Goal: Task Accomplishment & Management: Use online tool/utility

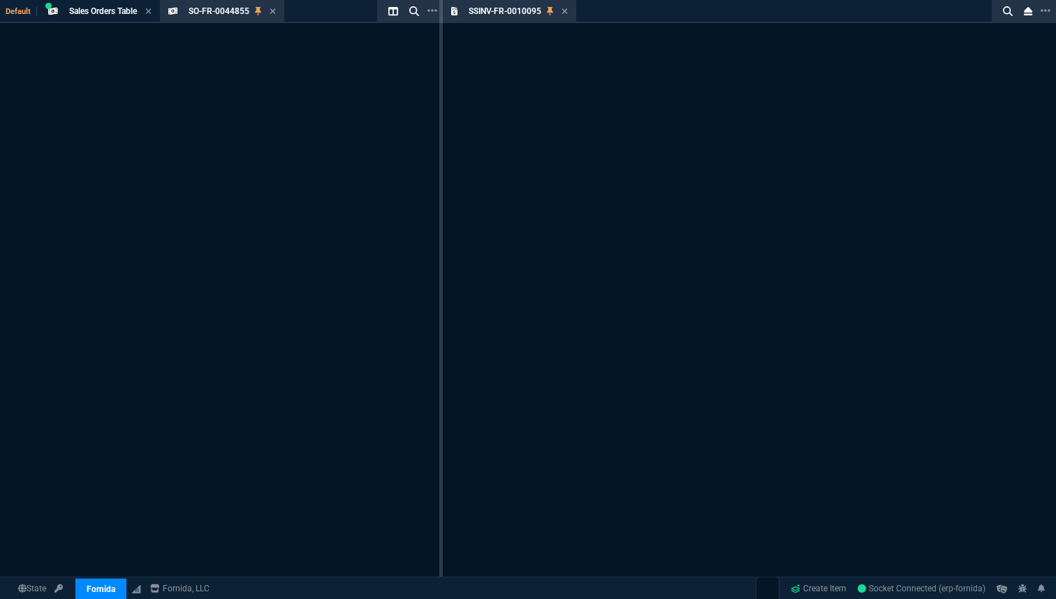
select select "18: totals"
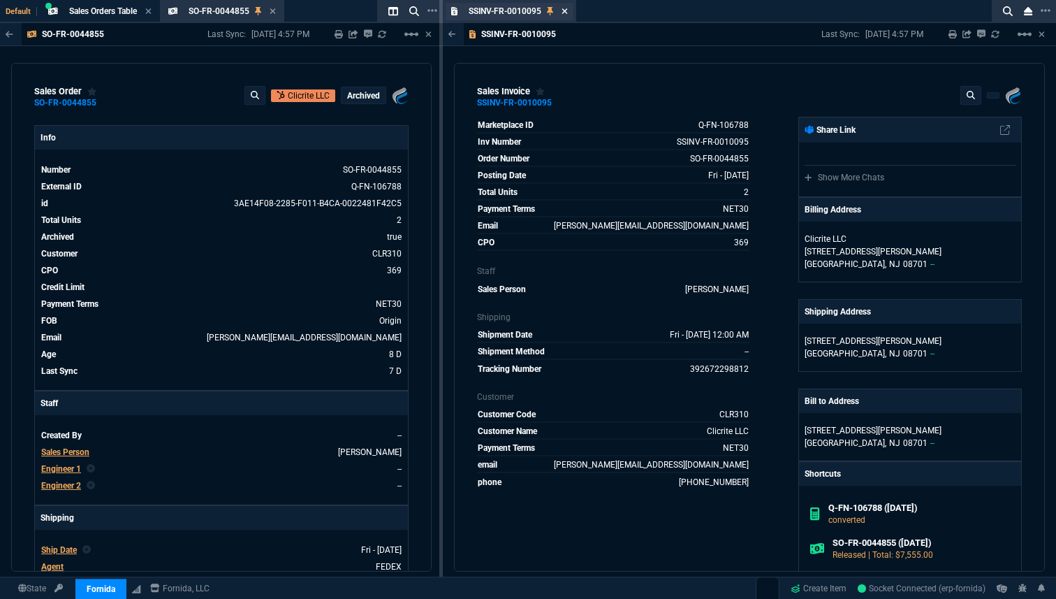
click at [564, 10] on icon at bounding box center [565, 11] width 6 height 6
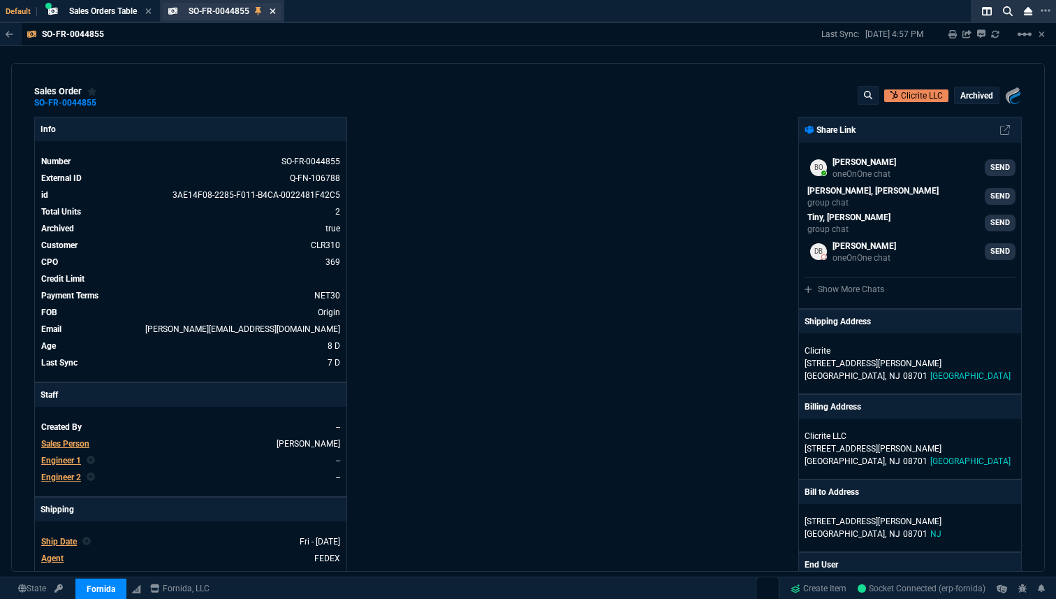
click at [276, 10] on icon at bounding box center [273, 11] width 6 height 8
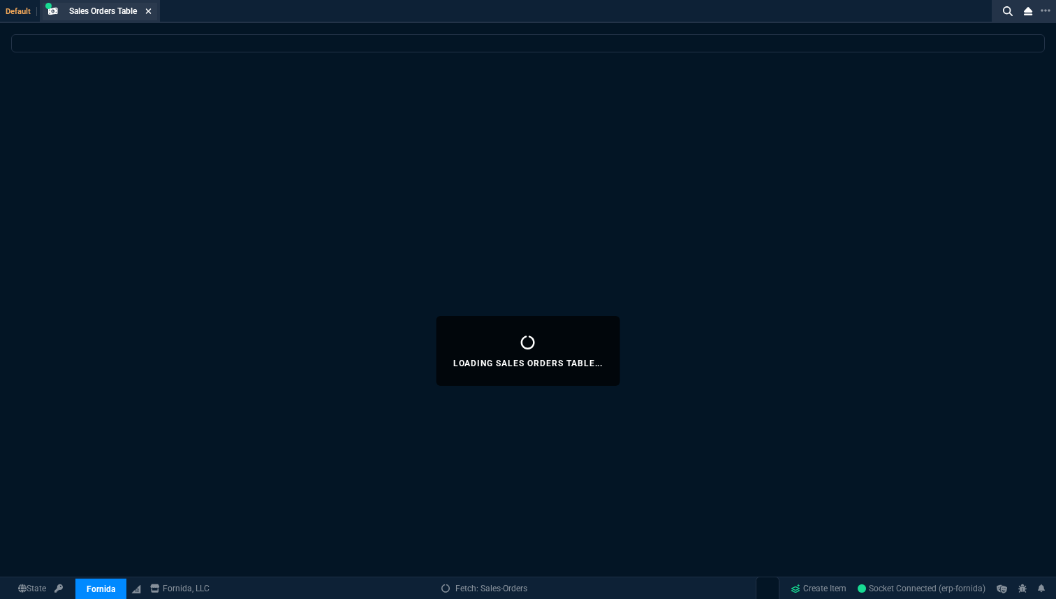
click at [152, 10] on icon at bounding box center [148, 11] width 6 height 8
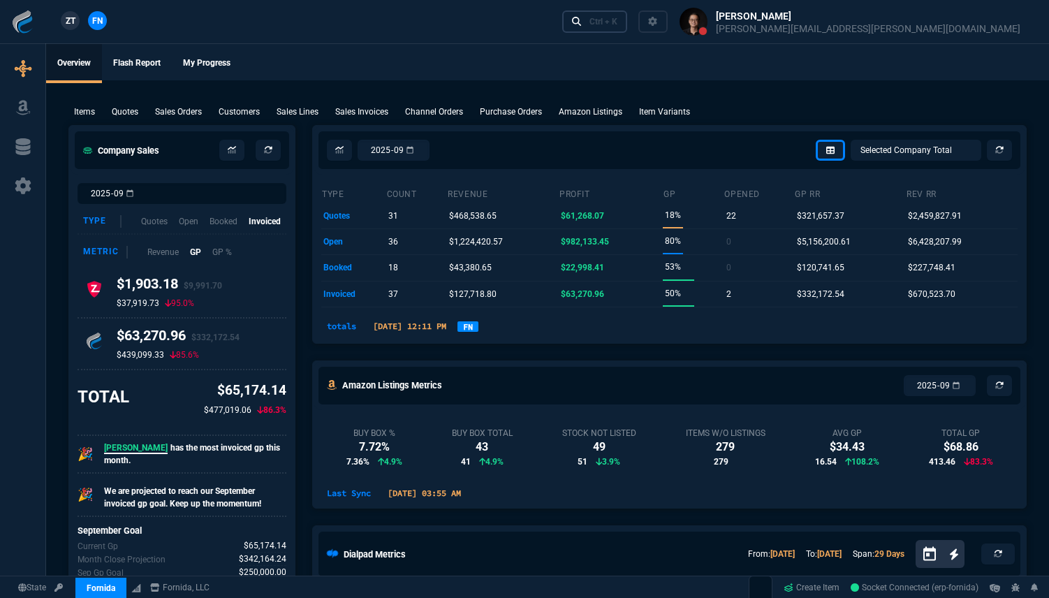
click at [628, 22] on link "Ctrl + K" at bounding box center [595, 21] width 66 height 22
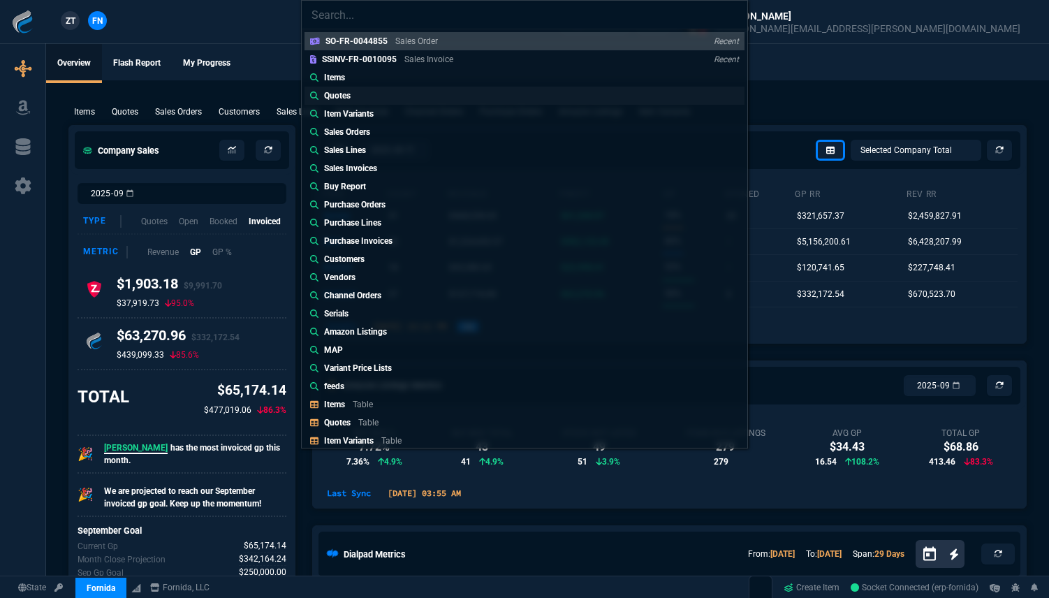
click at [453, 92] on link "Quotes" at bounding box center [525, 96] width 440 height 18
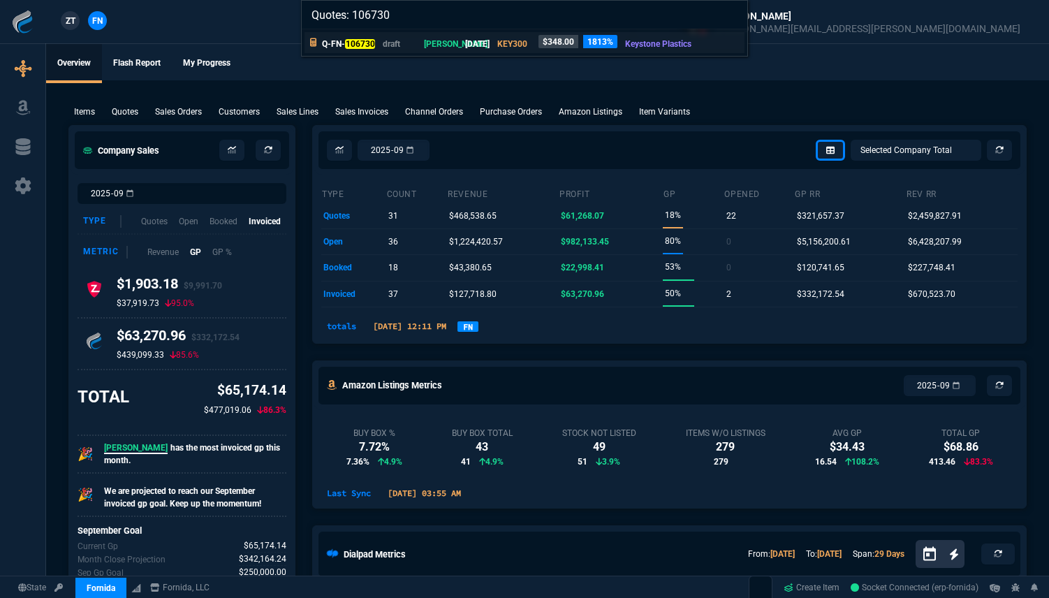
type input "Quotes: 106730"
click at [444, 41] on p "[PERSON_NAME]" at bounding box center [441, 44] width 34 height 13
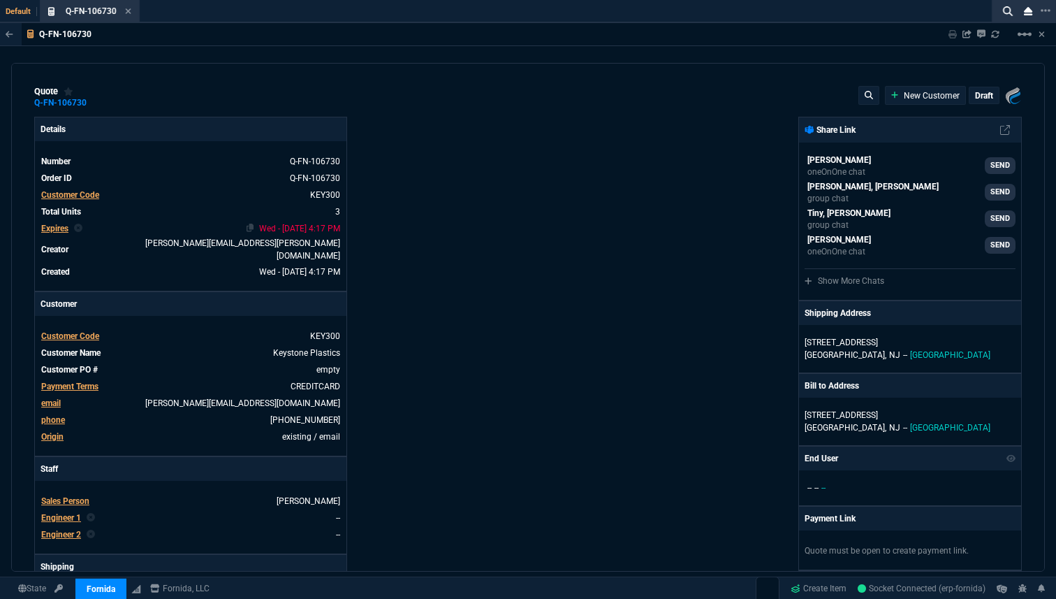
type input "10"
type input "7"
type input "11"
type input "13"
type input "10"
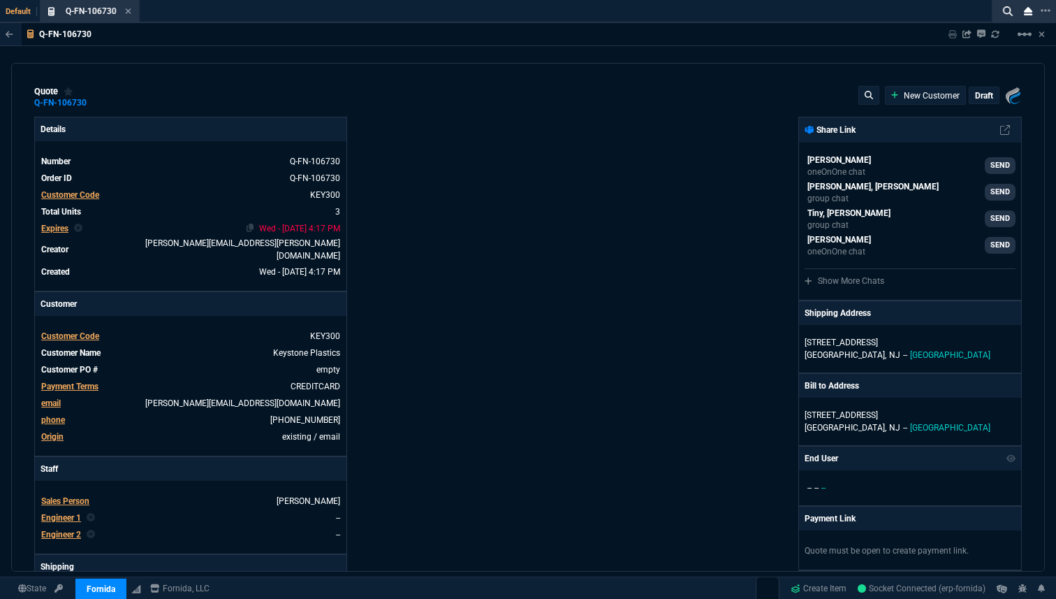
type input "16"
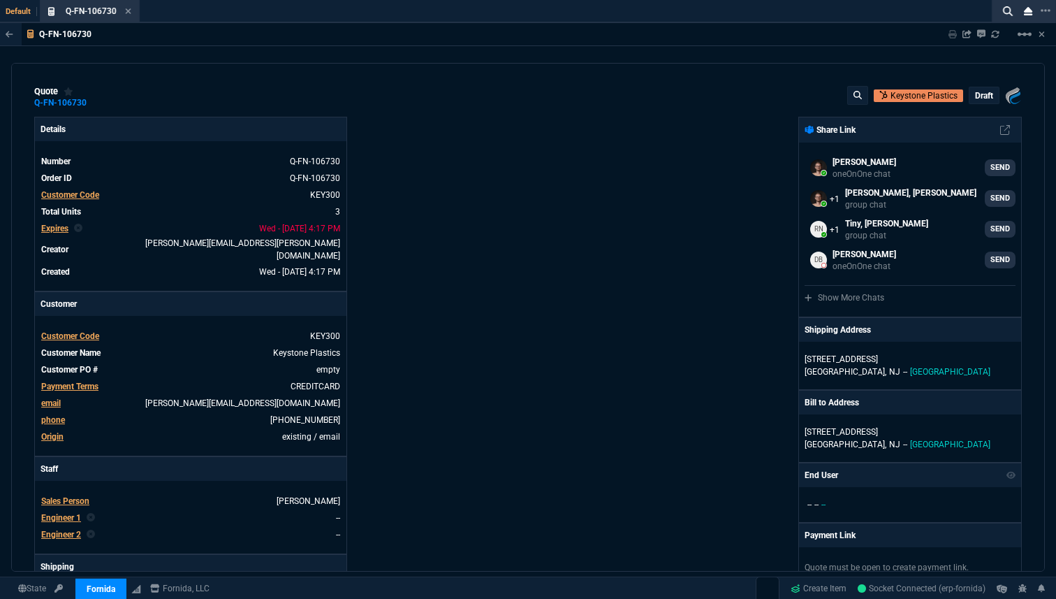
type input "90"
type input "229.5"
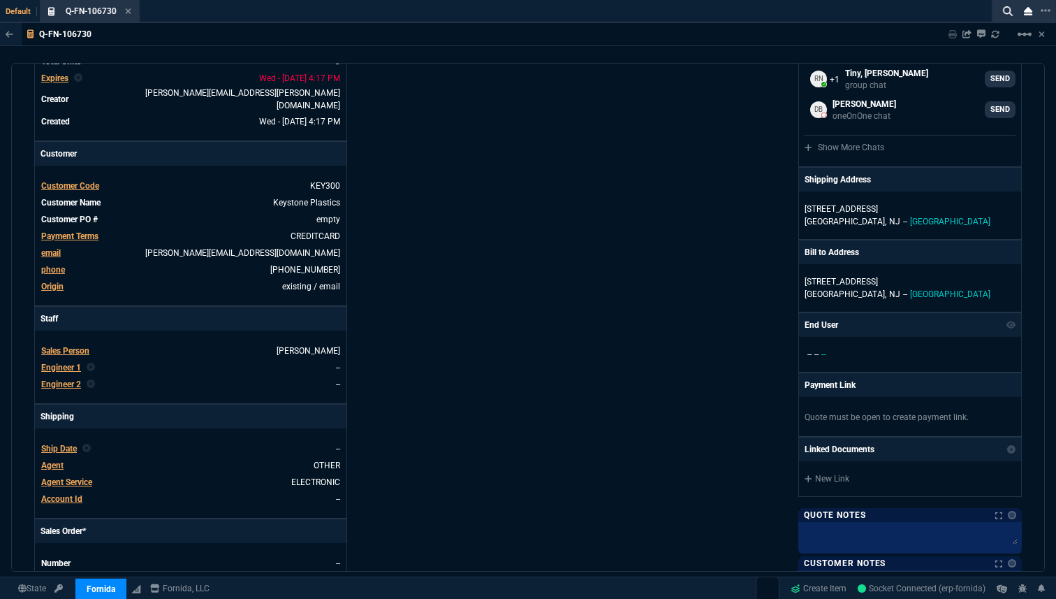
type input "28"
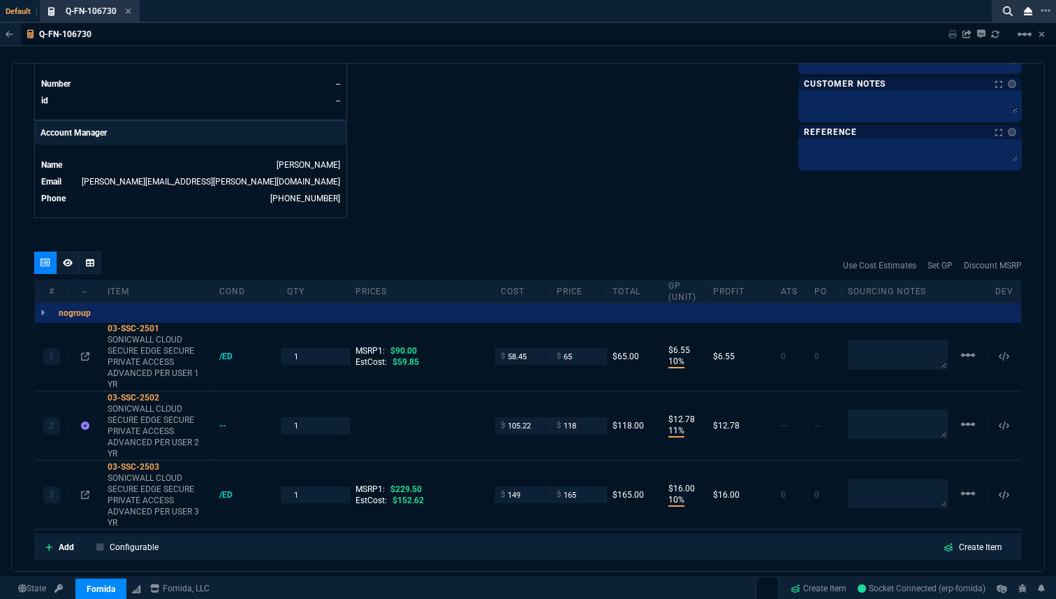
scroll to position [740, 0]
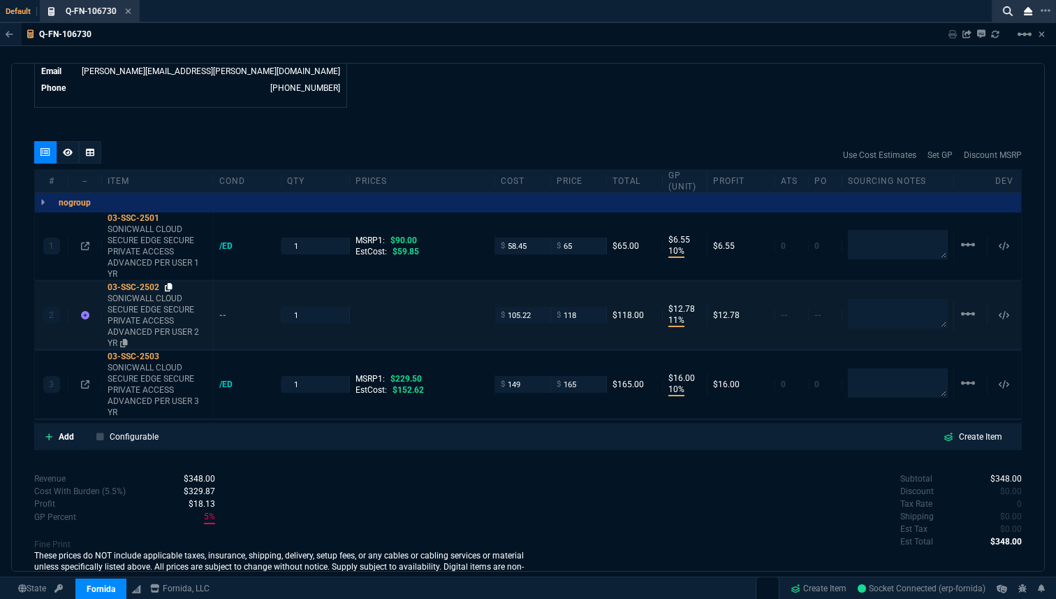
click at [170, 283] on icon at bounding box center [169, 287] width 8 height 8
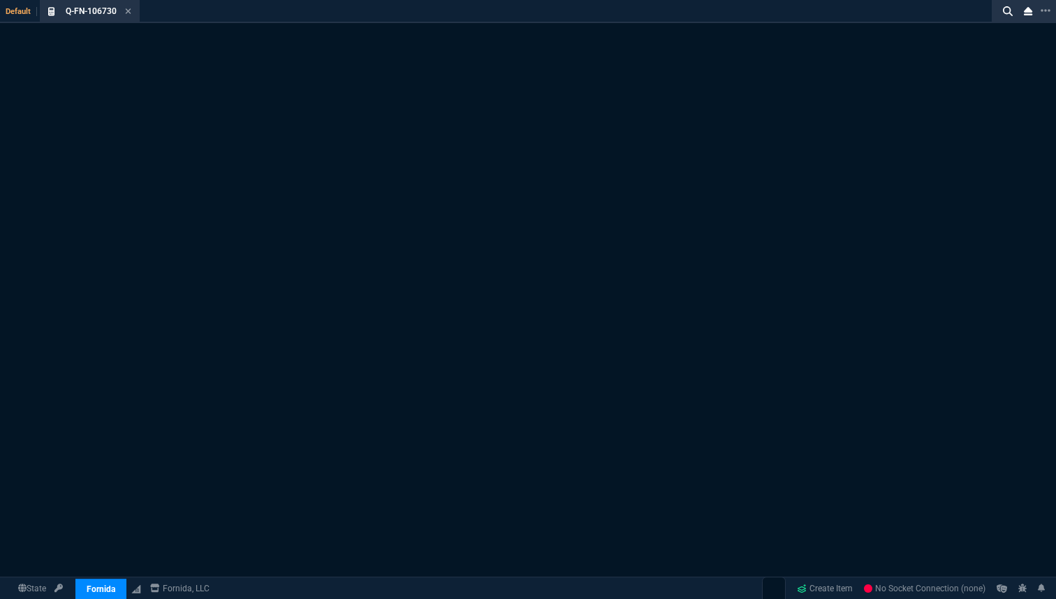
select select "18: totals"
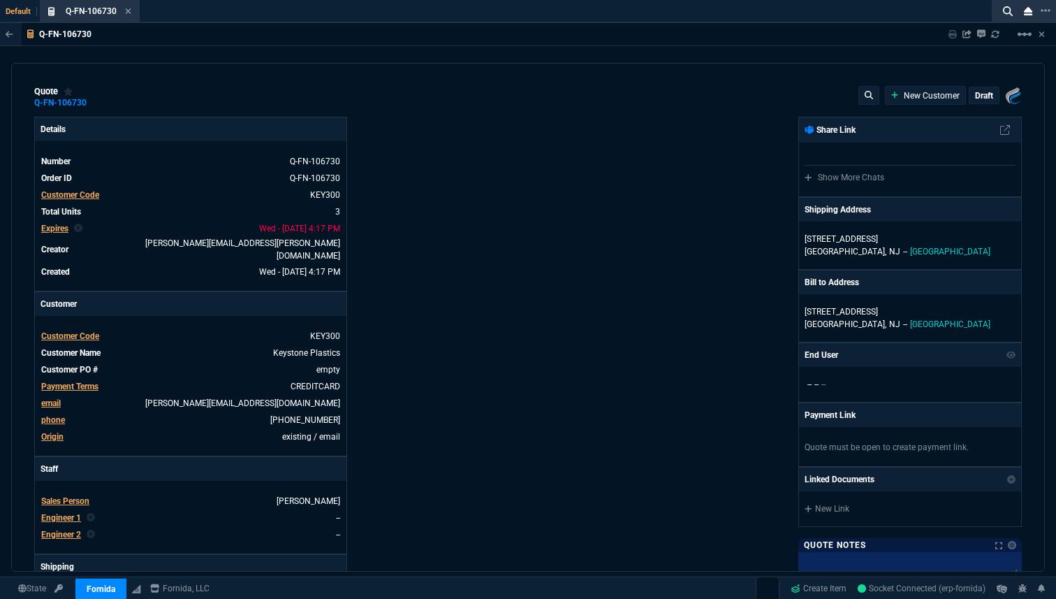
type input "90"
type input "229.5"
